Goal: Task Accomplishment & Management: Manage account settings

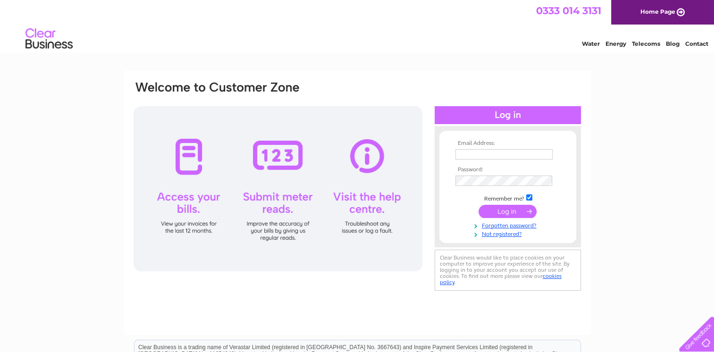
type input "info@economycarandvanhire.co.uk"
click at [514, 207] on input "submit" at bounding box center [508, 211] width 58 height 13
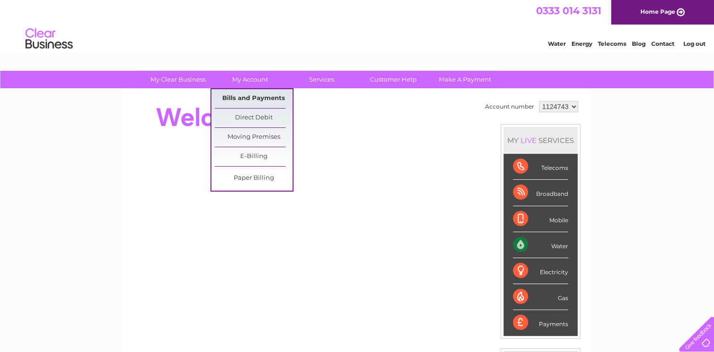
click at [250, 97] on link "Bills and Payments" at bounding box center [254, 98] width 78 height 19
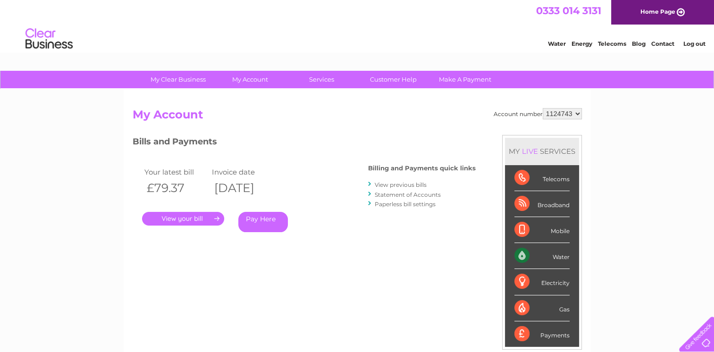
click at [190, 214] on link "." at bounding box center [183, 219] width 82 height 14
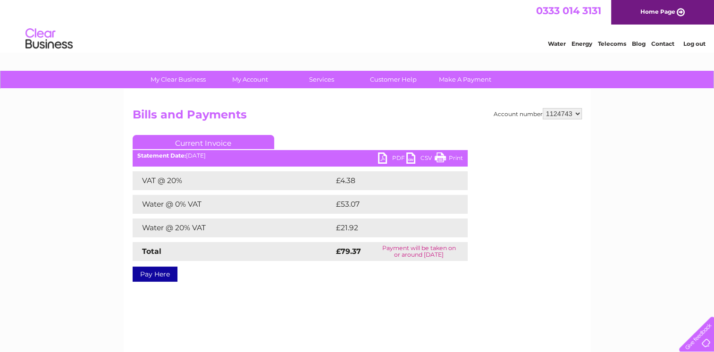
click at [384, 159] on link "PDF" at bounding box center [392, 160] width 28 height 14
